Goal: Task Accomplishment & Management: Use online tool/utility

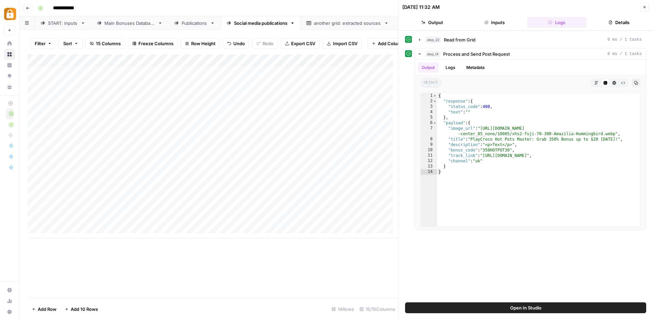
scroll to position [5, 0]
click at [144, 25] on div "Main Bonuses Database" at bounding box center [129, 23] width 51 height 7
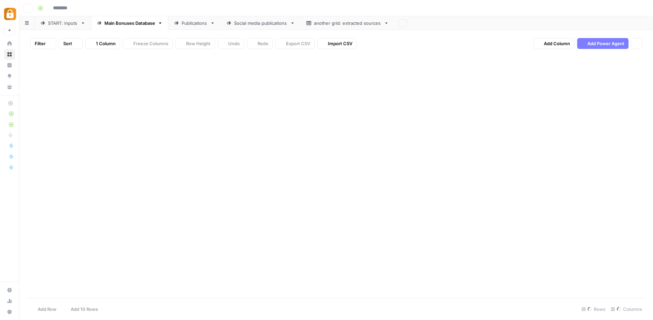
type input "**********"
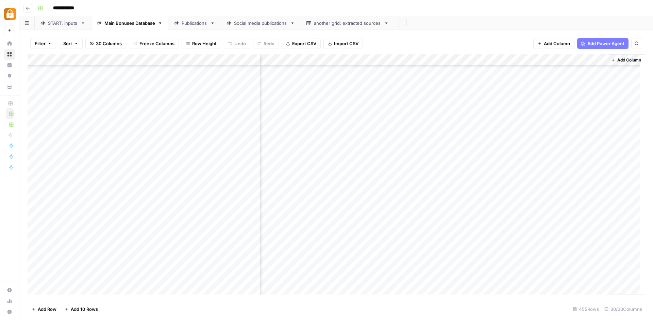
scroll to position [5041, 1477]
drag, startPoint x: 574, startPoint y: 299, endPoint x: 562, endPoint y: 299, distance: 11.6
click at [563, 299] on footer "Add Row Add 10 Rows 455 Rows 30/30 Columns" at bounding box center [336, 309] width 617 height 22
click at [409, 219] on div "Add Column" at bounding box center [336, 176] width 617 height 245
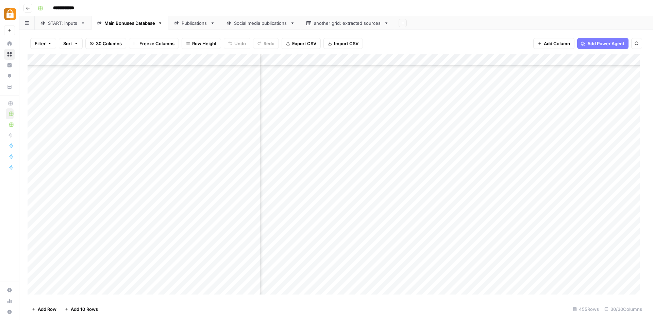
click at [409, 219] on div "Add Column" at bounding box center [336, 176] width 617 height 245
click at [405, 200] on div "Add Column" at bounding box center [336, 176] width 617 height 245
click at [407, 228] on div "Add Column" at bounding box center [336, 176] width 617 height 245
click at [410, 241] on div "Add Column" at bounding box center [336, 176] width 617 height 245
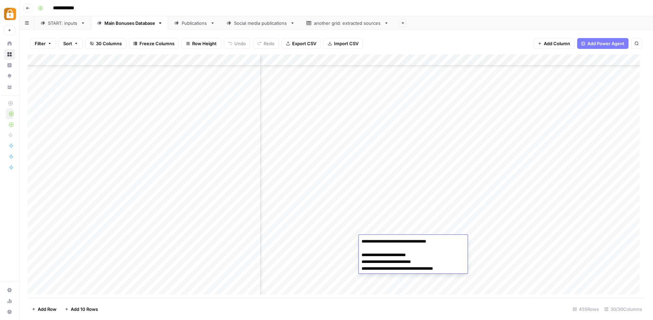
click at [410, 241] on textarea "**********" at bounding box center [413, 255] width 109 height 37
click at [425, 239] on textarea "**********" at bounding box center [413, 255] width 109 height 37
click at [426, 230] on div "Add Column" at bounding box center [336, 176] width 617 height 245
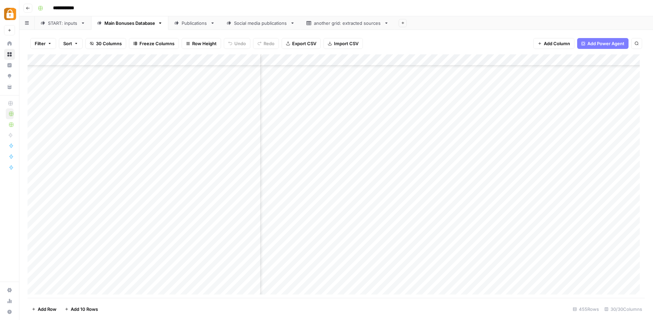
click at [404, 218] on div "Add Column" at bounding box center [336, 176] width 617 height 245
click at [406, 233] on div "Add Column" at bounding box center [336, 176] width 617 height 245
click at [408, 238] on div "Add Column" at bounding box center [336, 176] width 617 height 245
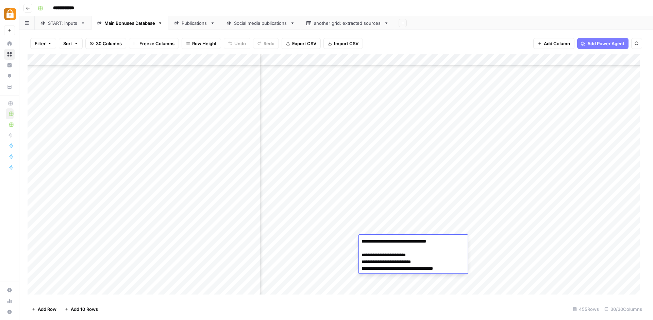
click at [408, 238] on textarea "**********" at bounding box center [413, 255] width 109 height 37
click at [338, 234] on div "Add Column" at bounding box center [336, 176] width 617 height 245
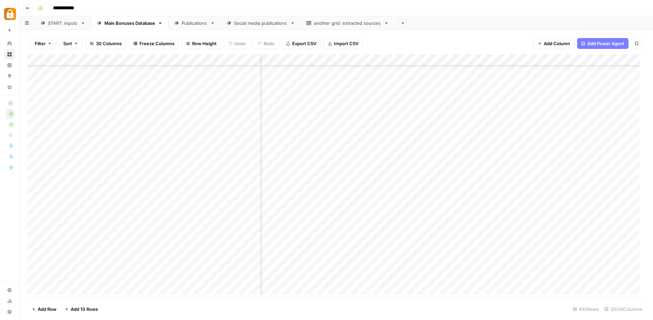
click at [338, 236] on div "Add Column" at bounding box center [336, 176] width 617 height 245
click at [345, 241] on div "Add Column" at bounding box center [336, 176] width 617 height 245
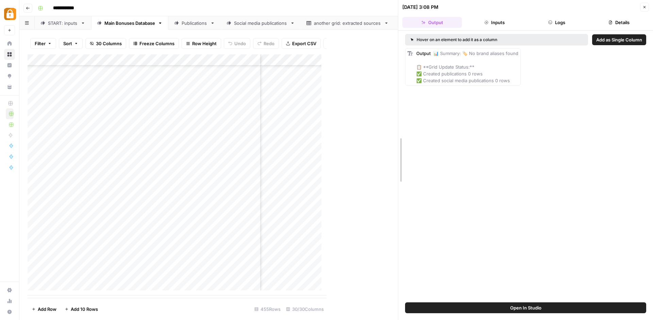
drag, startPoint x: 329, startPoint y: 236, endPoint x: 411, endPoint y: 247, distance: 82.7
click at [410, 247] on div "[DATE] 3:08 PM Close Output Inputs Logs Details Hover on an element to add it a…" at bounding box center [525, 160] width 255 height 320
click at [563, 27] on button "Logs" at bounding box center [556, 22] width 59 height 11
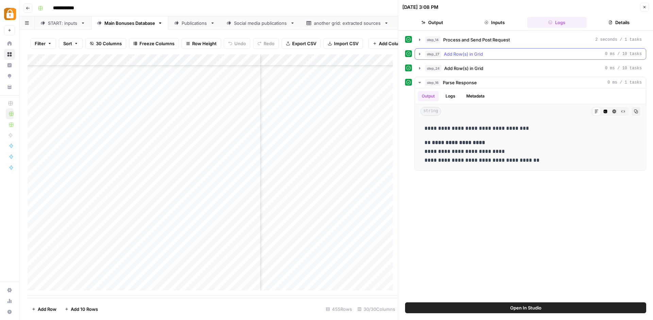
click at [421, 49] on button "step_27 Add Row(s) in Grid 0 ms / 10 tasks" at bounding box center [530, 54] width 231 height 11
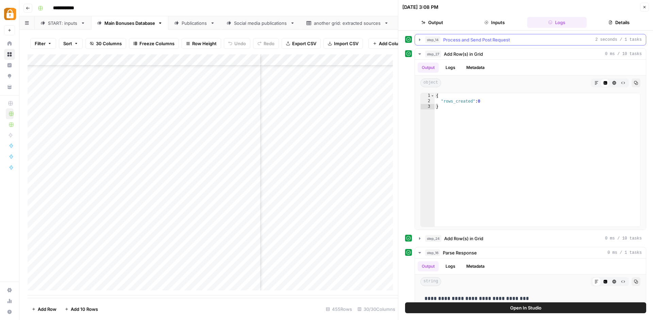
click at [422, 40] on icon "button" at bounding box center [419, 39] width 5 height 5
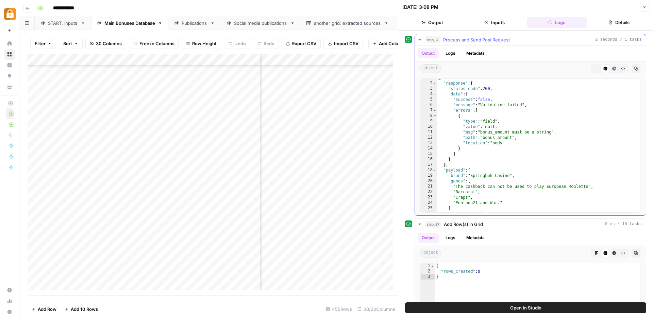
scroll to position [0, 0]
drag, startPoint x: 482, startPoint y: 108, endPoint x: 538, endPoint y: 108, distance: 55.4
click at [538, 108] on div "{ "response" : { "status_code" : 200 , "data" : { "success" : false , "message"…" at bounding box center [536, 151] width 198 height 144
drag, startPoint x: 485, startPoint y: 90, endPoint x: 491, endPoint y: 91, distance: 5.6
click at [491, 91] on div "{ "response" : { "status_code" : 200 , "data" : { "success" : false , "message"…" at bounding box center [536, 151] width 198 height 144
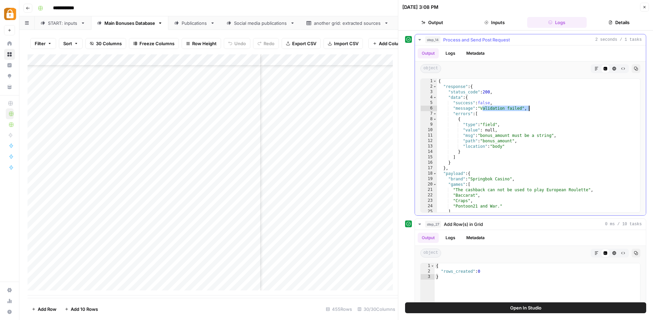
drag, startPoint x: 483, startPoint y: 109, endPoint x: 546, endPoint y: 107, distance: 62.9
click at [546, 107] on div "{ "response" : { "status_code" : 200 , "data" : { "success" : false , "message"…" at bounding box center [536, 151] width 198 height 144
drag, startPoint x: 489, startPoint y: 94, endPoint x: 507, endPoint y: 89, distance: 18.4
click at [501, 93] on div "{ "response" : { "status_code" : 200 , "data" : { "success" : false , "message"…" at bounding box center [536, 151] width 198 height 144
click at [507, 90] on div "{ "response" : { "status_code" : 200 , "data" : { "success" : false , "message"…" at bounding box center [536, 151] width 198 height 144
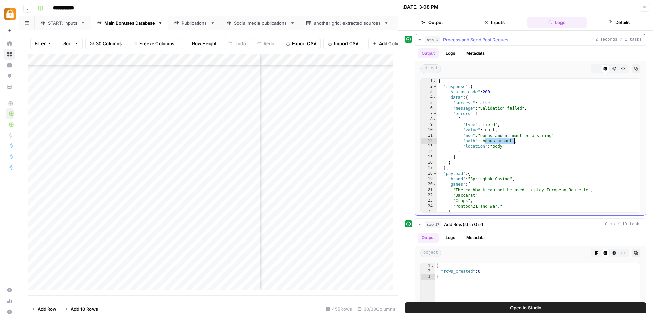
drag, startPoint x: 484, startPoint y: 142, endPoint x: 514, endPoint y: 143, distance: 29.9
click at [514, 143] on div "{ "response" : { "status_code" : 200 , "data" : { "success" : false , "message"…" at bounding box center [536, 151] width 198 height 144
click at [518, 139] on div "{ "response" : { "status_code" : 200 , "data" : { "success" : false , "message"…" at bounding box center [536, 151] width 198 height 144
drag, startPoint x: 552, startPoint y: 137, endPoint x: 482, endPoint y: 137, distance: 69.7
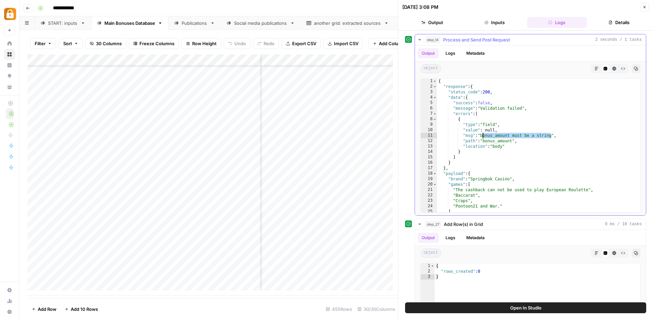
click at [482, 137] on div "{ "response" : { "status_code" : 200 , "data" : { "success" : false , "message"…" at bounding box center [536, 151] width 198 height 144
click at [321, 240] on div "Add Column" at bounding box center [213, 174] width 370 height 241
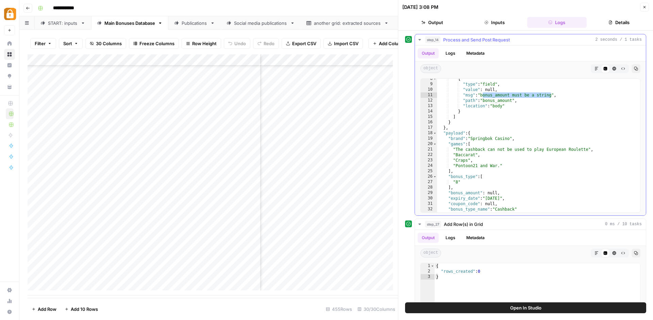
scroll to position [68, 0]
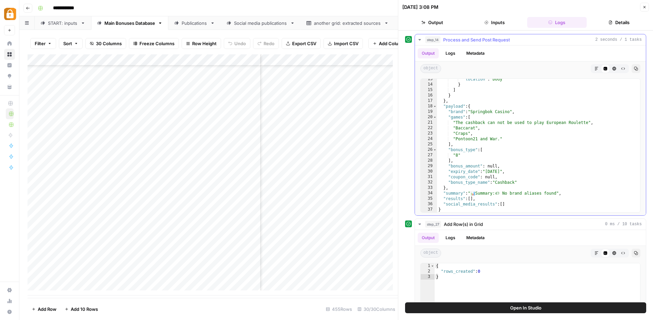
click at [495, 164] on div ""location" : "body" } ] } } , "payload" : { "brand" : "Springbok Casino" , "gam…" at bounding box center [536, 148] width 198 height 144
click at [511, 161] on div ""location" : "body" } ] } } , "payload" : { "brand" : "Springbok Casino" , "gam…" at bounding box center [536, 148] width 198 height 144
drag, startPoint x: 511, startPoint y: 162, endPoint x: 540, endPoint y: 167, distance: 29.6
click at [540, 167] on div ""location" : "body" } ] } } , "payload" : { "brand" : "Springbok Casino" , "gam…" at bounding box center [536, 148] width 198 height 144
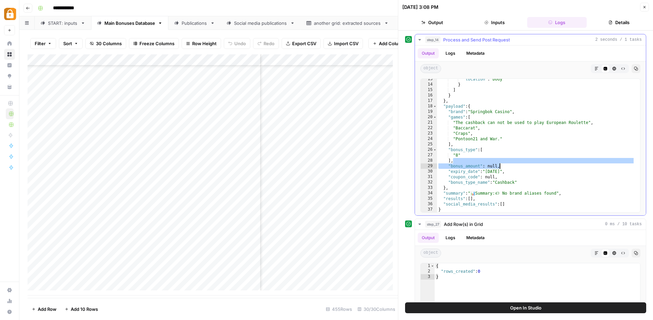
click at [540, 167] on div ""location" : "body" } ] } } , "payload" : { "brand" : "Springbok Casino" , "gam…" at bounding box center [536, 148] width 198 height 144
type textarea "**********"
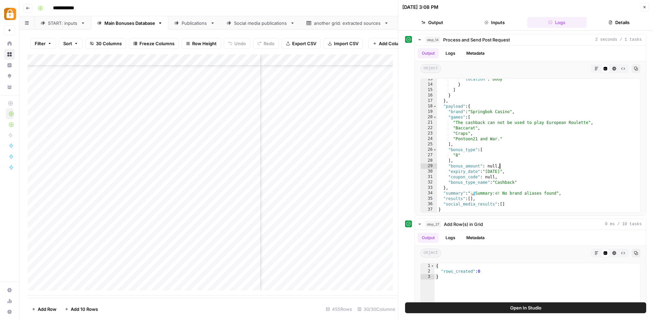
click at [343, 245] on div "Add Column" at bounding box center [213, 174] width 370 height 241
click at [343, 245] on textarea at bounding box center [357, 246] width 109 height 10
click at [333, 228] on div "Add Column" at bounding box center [213, 174] width 370 height 241
click at [325, 240] on div "Add Column" at bounding box center [213, 174] width 370 height 241
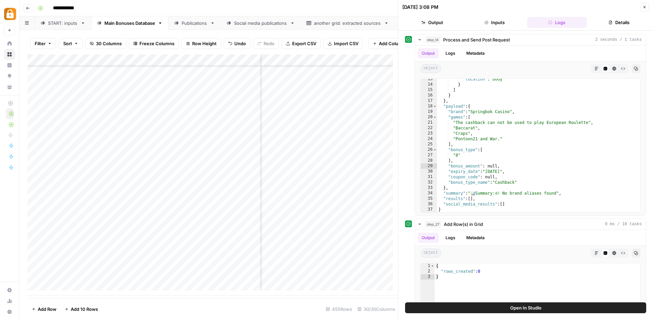
scroll to position [5041, 1423]
click at [360, 246] on div "Add Column" at bounding box center [213, 174] width 370 height 241
click at [215, 245] on div "Add Column" at bounding box center [213, 174] width 370 height 241
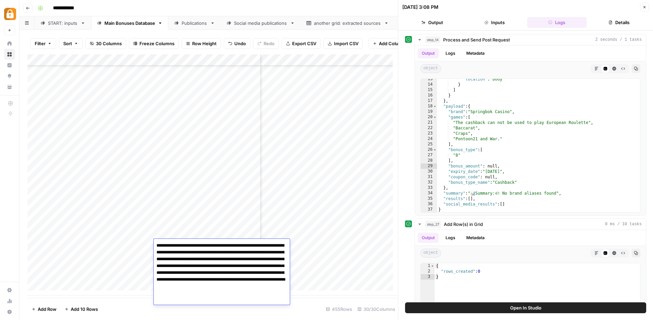
click at [221, 294] on textarea "**********" at bounding box center [222, 273] width 136 height 64
drag, startPoint x: 193, startPoint y: 292, endPoint x: 222, endPoint y: 296, distance: 29.5
click at [222, 296] on textarea "**********" at bounding box center [222, 273] width 136 height 64
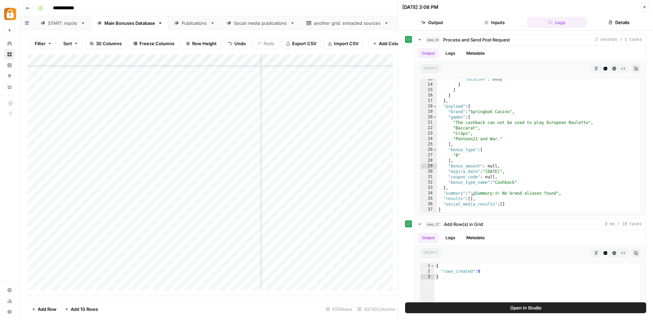
click at [328, 264] on div "Add Column" at bounding box center [213, 174] width 370 height 241
click at [189, 281] on div "Add Column" at bounding box center [213, 174] width 370 height 241
click at [324, 281] on div "Add Column" at bounding box center [213, 174] width 370 height 241
click at [196, 258] on div "Add Column" at bounding box center [213, 174] width 370 height 241
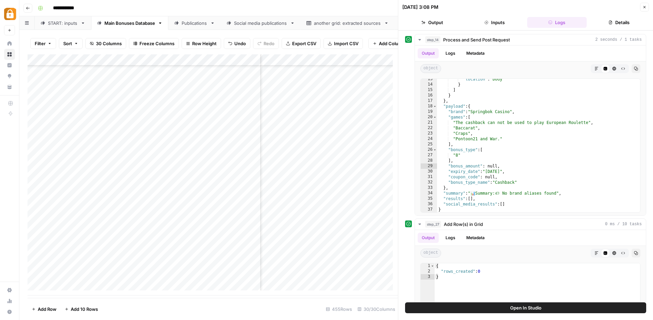
click at [196, 258] on div "Add Column" at bounding box center [213, 174] width 370 height 241
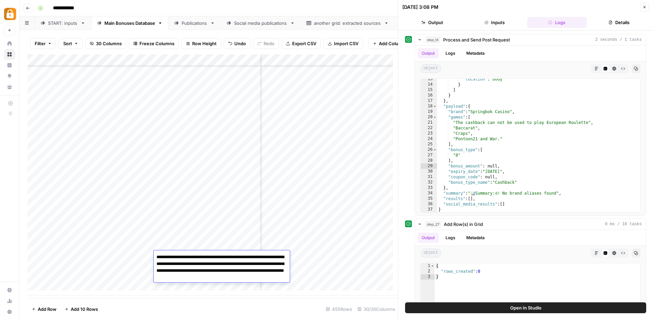
click at [316, 266] on div "Add Column" at bounding box center [213, 174] width 370 height 241
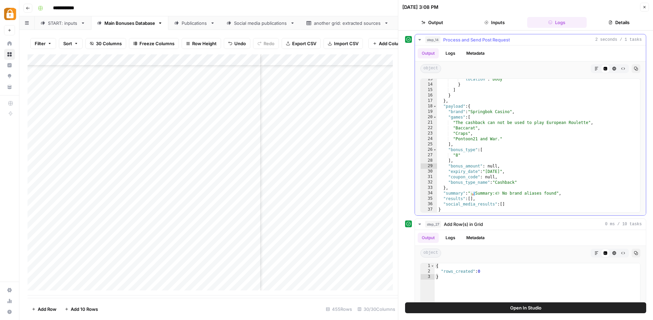
scroll to position [0, 0]
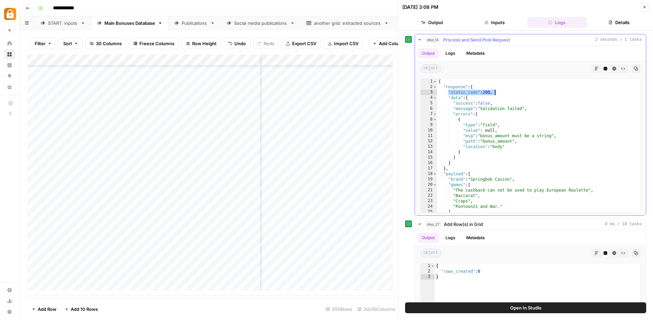
drag, startPoint x: 448, startPoint y: 93, endPoint x: 512, endPoint y: 93, distance: 63.6
click at [511, 94] on div "{ "response" : { "status_code" : 200 , "data" : { "success" : false , "message"…" at bounding box center [536, 151] width 198 height 144
click at [442, 106] on div "{ "response" : { "status_code" : 200 , "data" : { "success" : false , "message"…" at bounding box center [536, 151] width 198 height 144
click at [496, 109] on div "{ "response" : { "status_code" : 200 , "data" : { "success" : false , "message"…" at bounding box center [536, 151] width 198 height 144
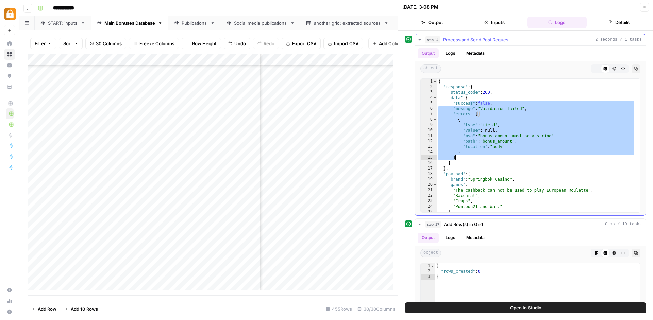
drag, startPoint x: 469, startPoint y: 106, endPoint x: 503, endPoint y: 154, distance: 59.3
click at [503, 155] on div "{ "response" : { "status_code" : 200 , "data" : { "success" : false , "message"…" at bounding box center [536, 151] width 198 height 144
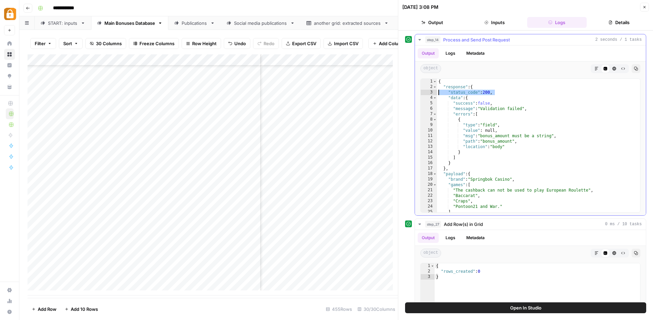
drag, startPoint x: 504, startPoint y: 92, endPoint x: 435, endPoint y: 91, distance: 69.4
click at [435, 91] on div "**********" at bounding box center [530, 146] width 220 height 134
type textarea "**********"
